Goal: Information Seeking & Learning: Learn about a topic

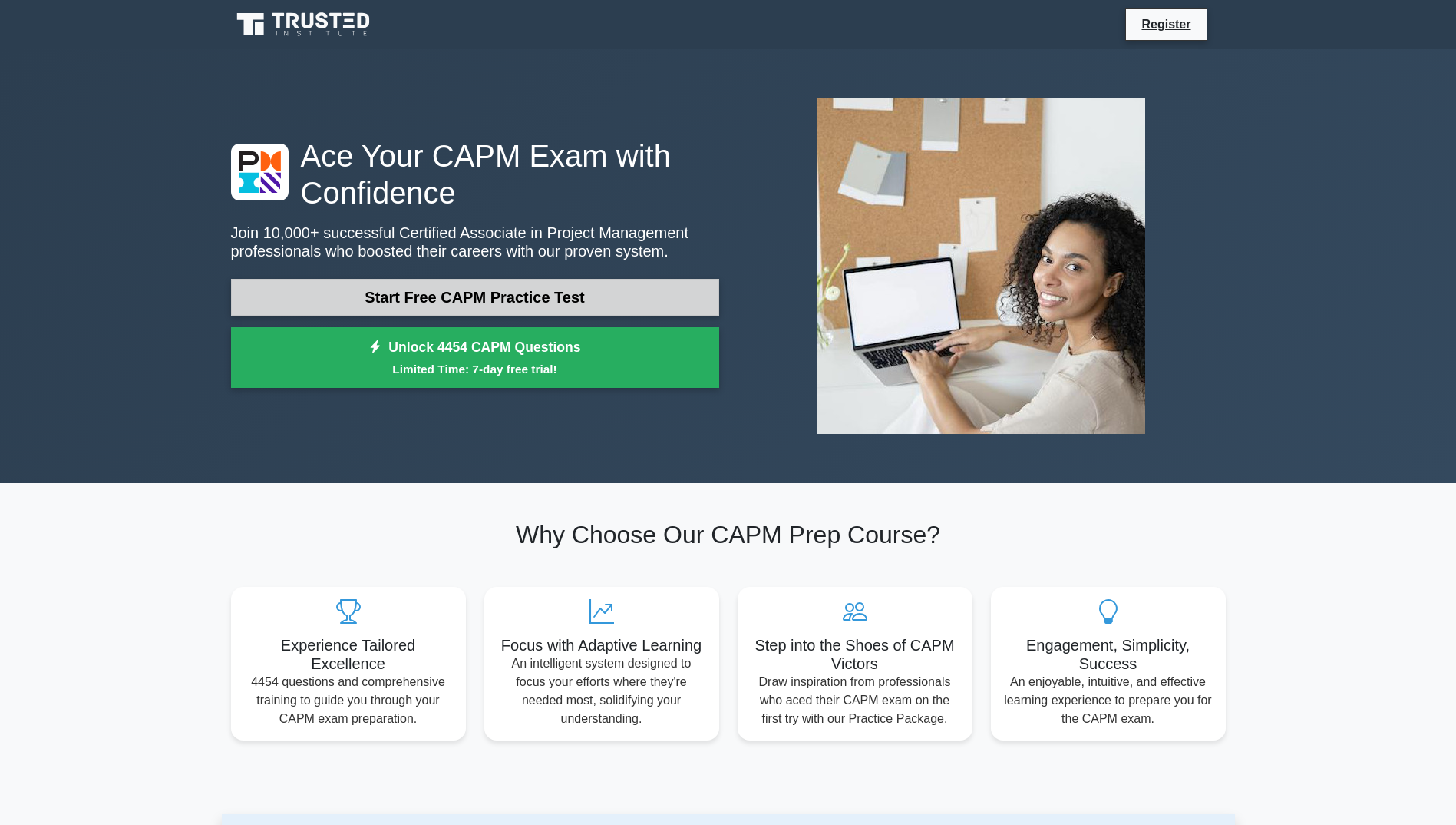
click at [458, 303] on link "Start Free CAPM Practice Test" at bounding box center [474, 297] width 488 height 37
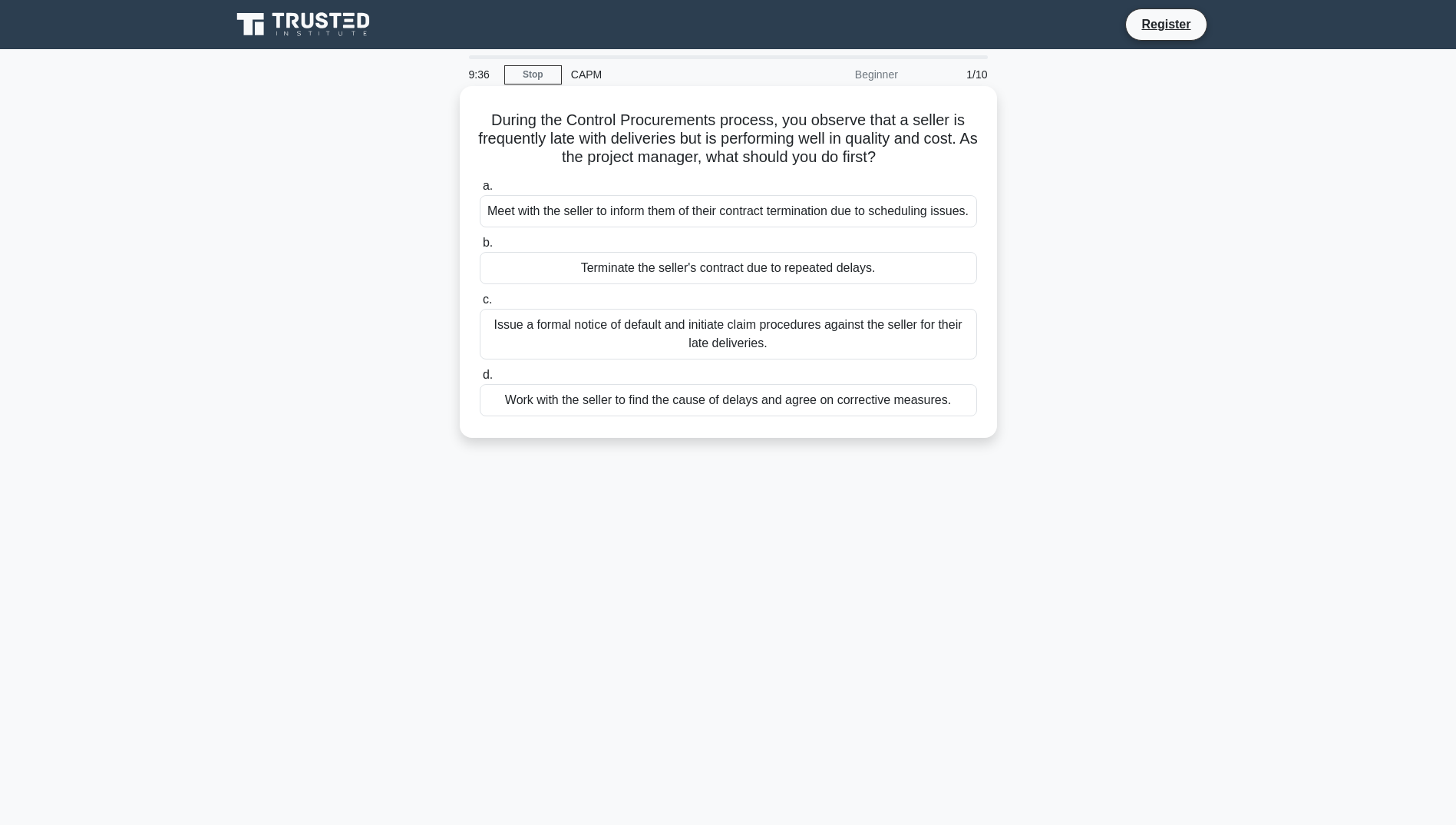
click at [580, 411] on div "Work with the seller to find the cause of delays and agree on corrective measur…" at bounding box center [728, 400] width 497 height 32
click at [479, 380] on input "d. Work with the seller to find the cause of delays and agree on corrective mea…" at bounding box center [479, 375] width 0 height 10
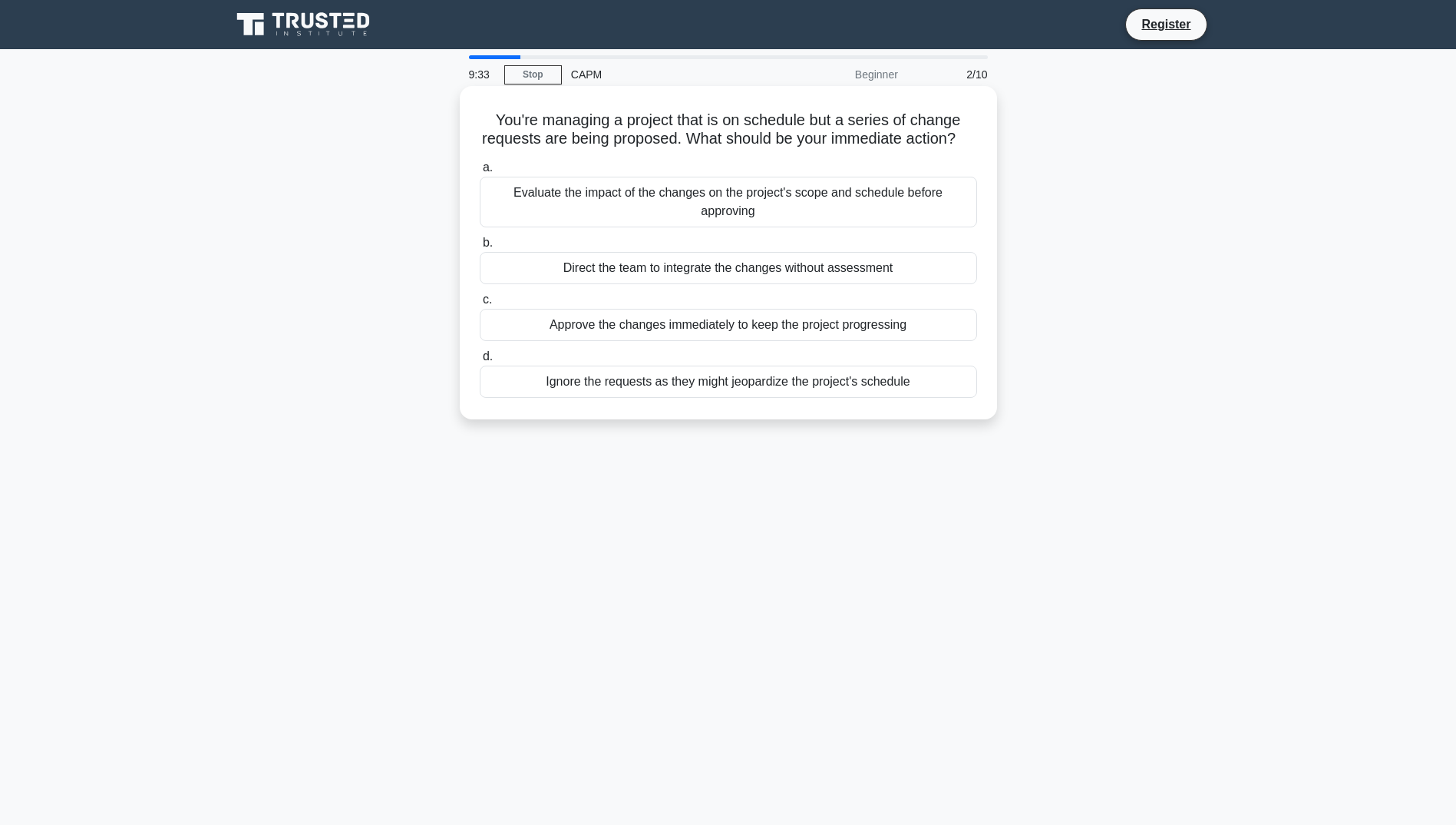
click at [580, 398] on div "Ignore the requests as they might jeopardize the project's schedule" at bounding box center [728, 382] width 497 height 32
click at [479, 362] on input "d. Ignore the requests as they might jeopardize the project's schedule" at bounding box center [479, 356] width 0 height 10
